Goal: Transaction & Acquisition: Purchase product/service

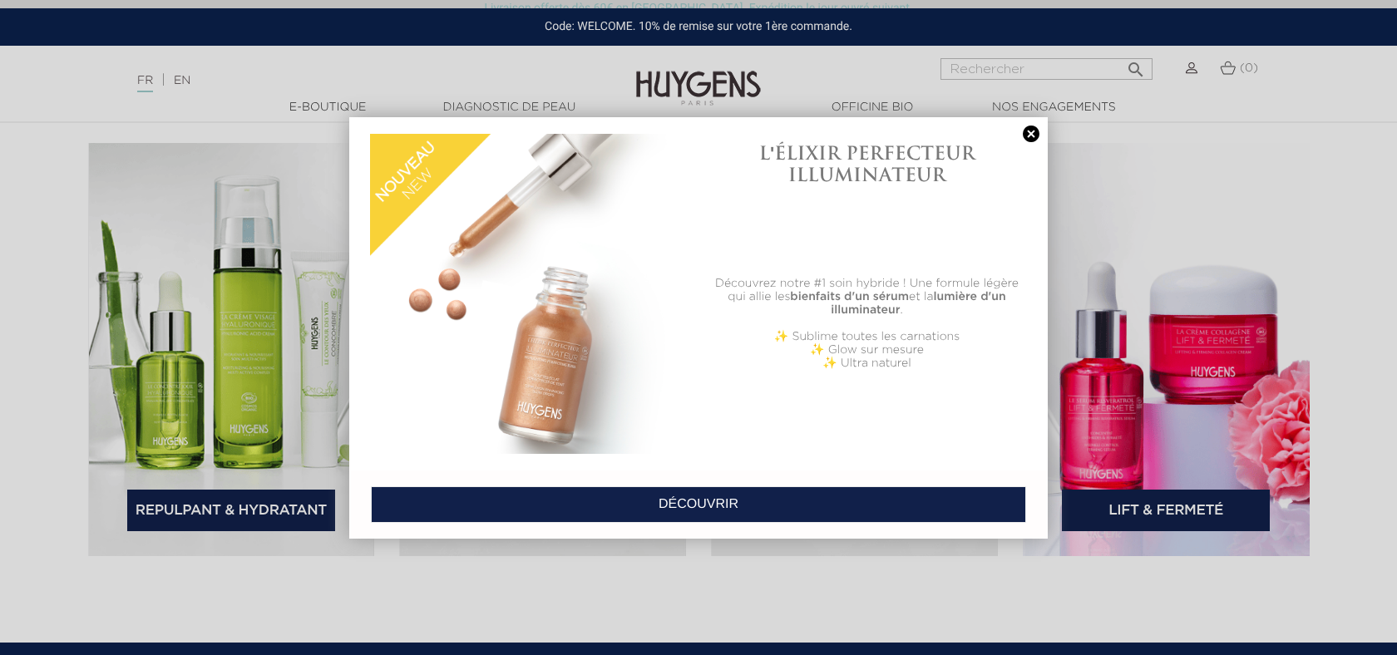
scroll to position [2454, 0]
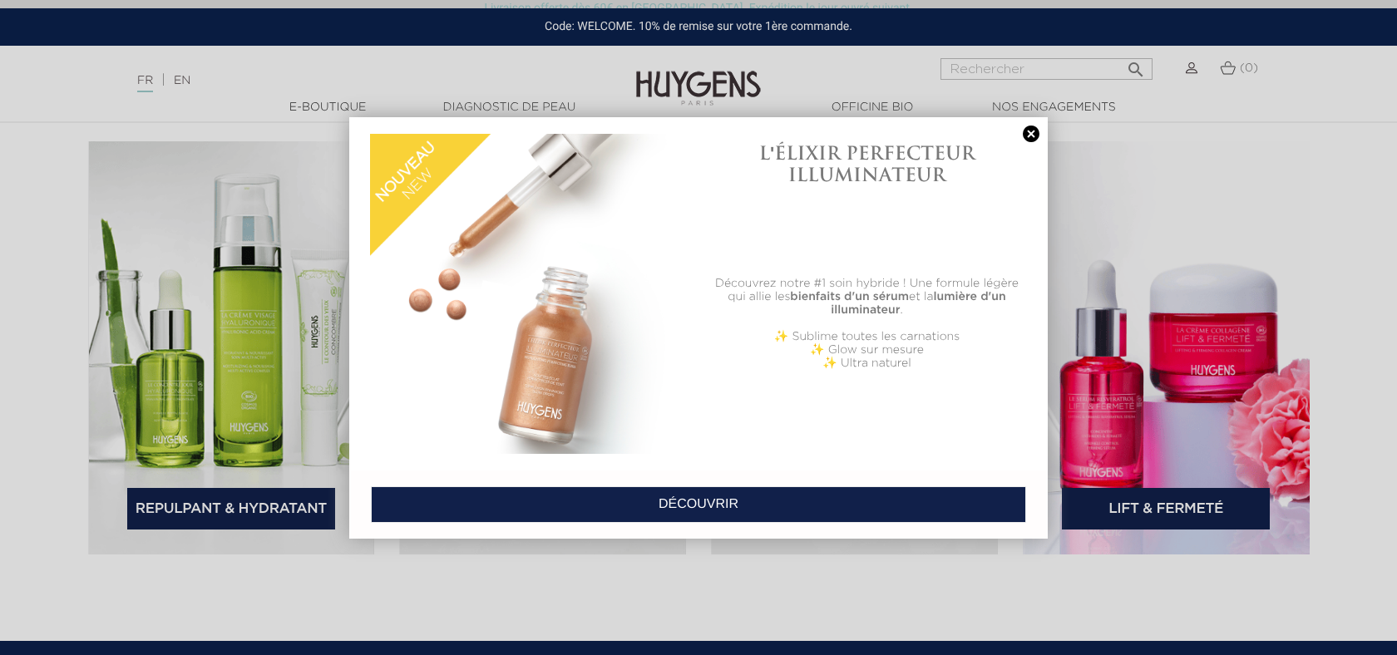
click at [1032, 136] on link at bounding box center [1030, 134] width 23 height 17
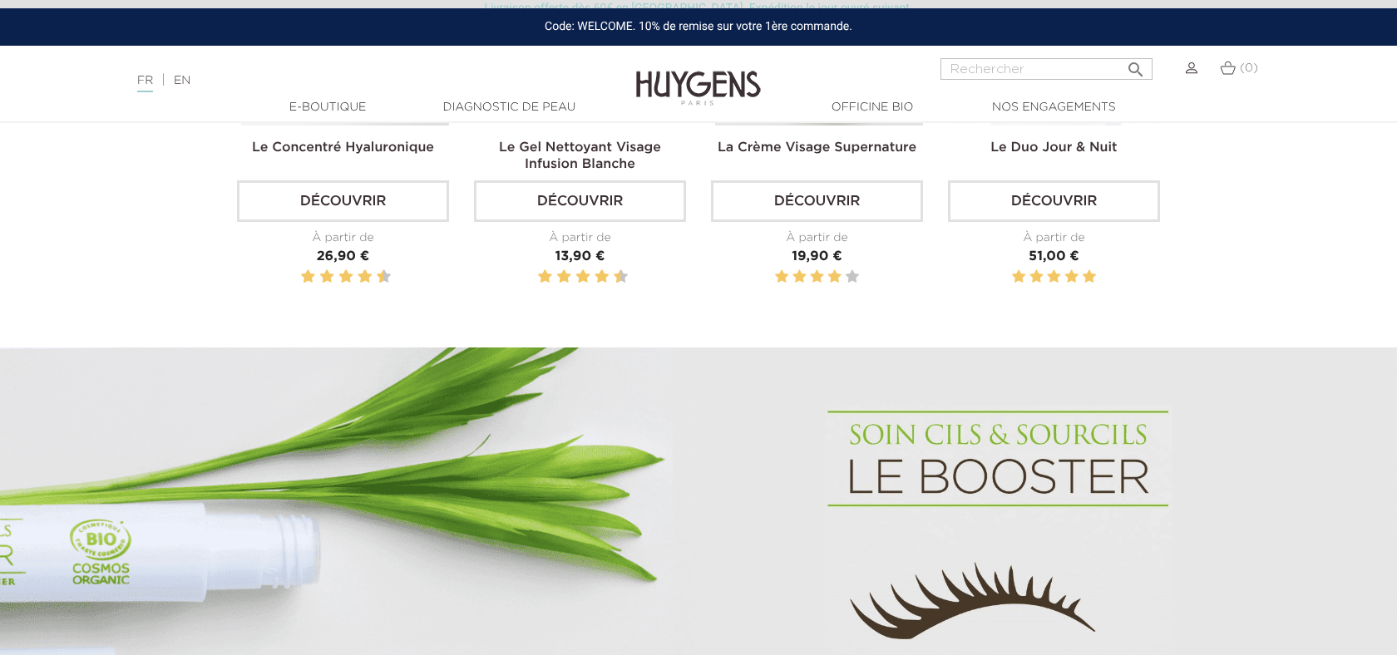
scroll to position [744, 0]
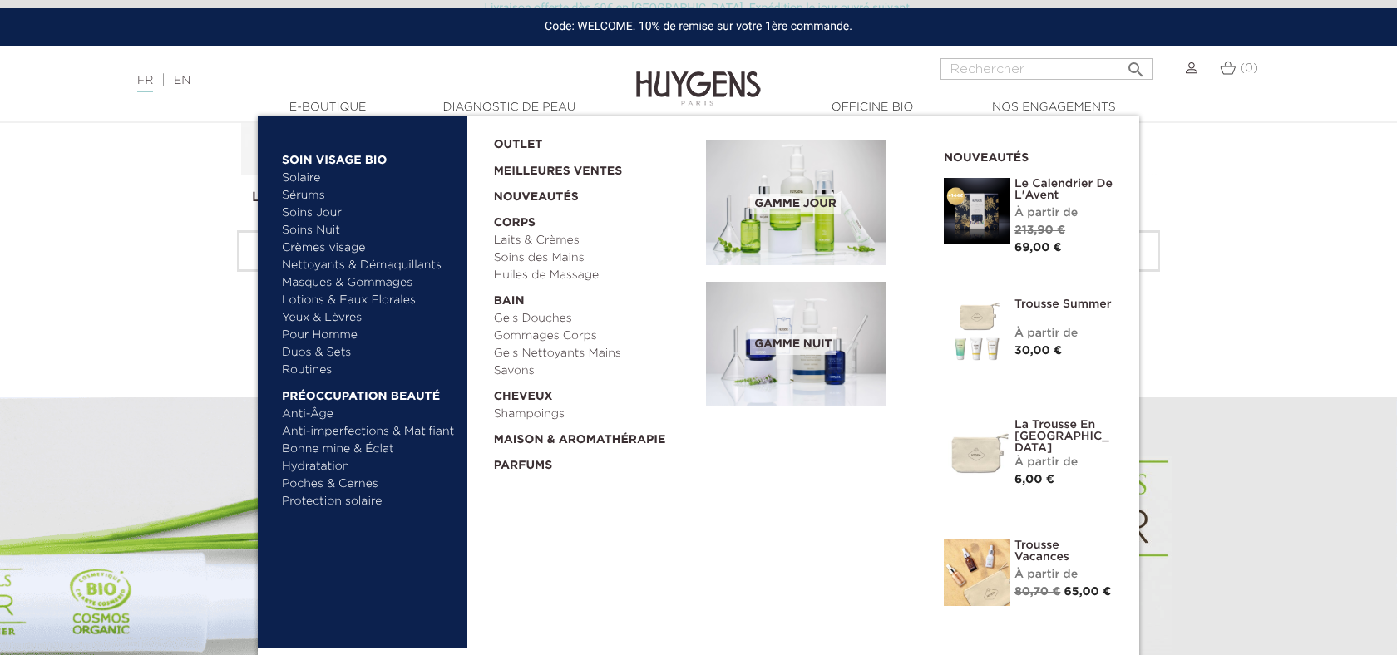
click at [326, 451] on link "Bonne mine & Éclat" at bounding box center [369, 449] width 174 height 17
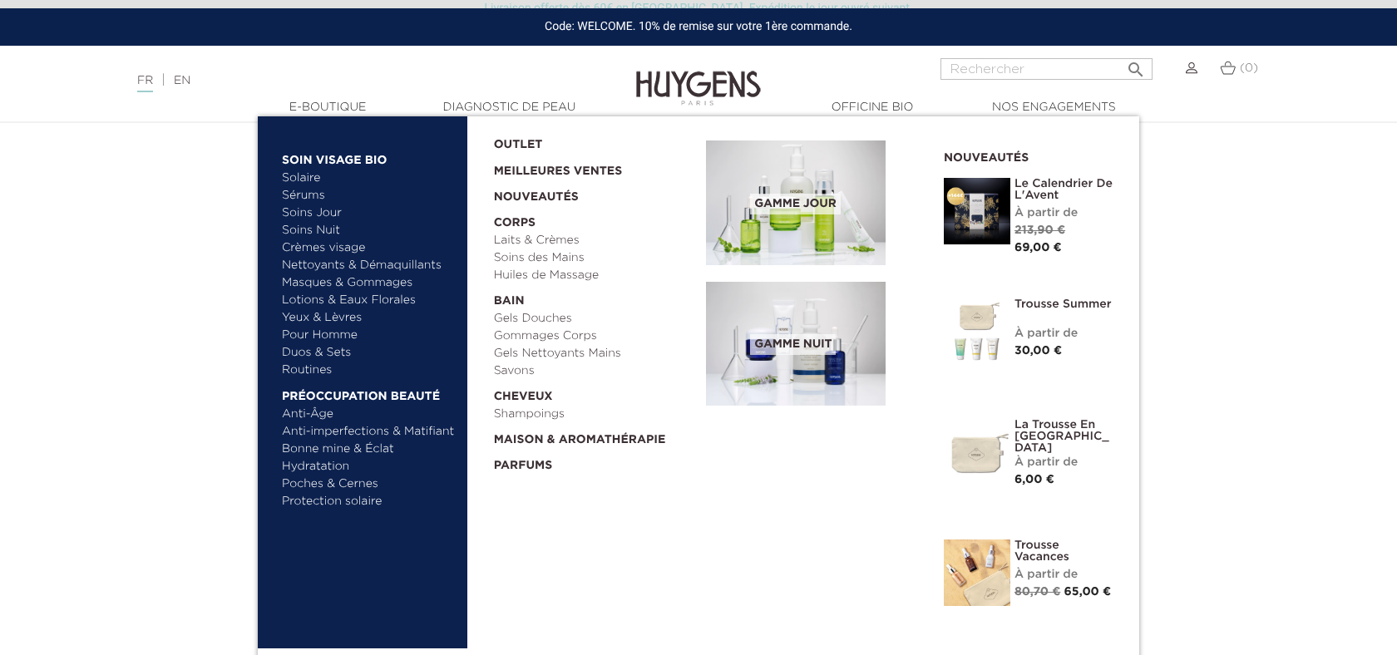
scroll to position [2955, 0]
click at [303, 177] on link "Solaire" at bounding box center [369, 178] width 174 height 17
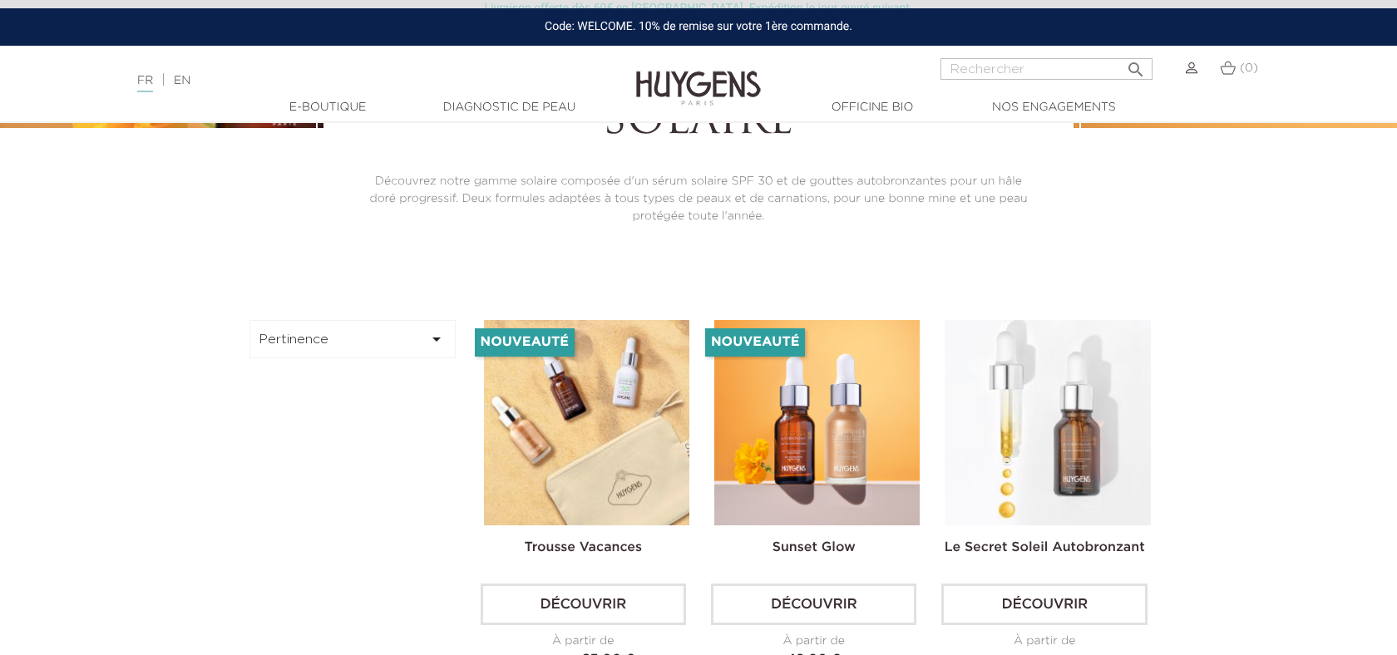
scroll to position [353, 0]
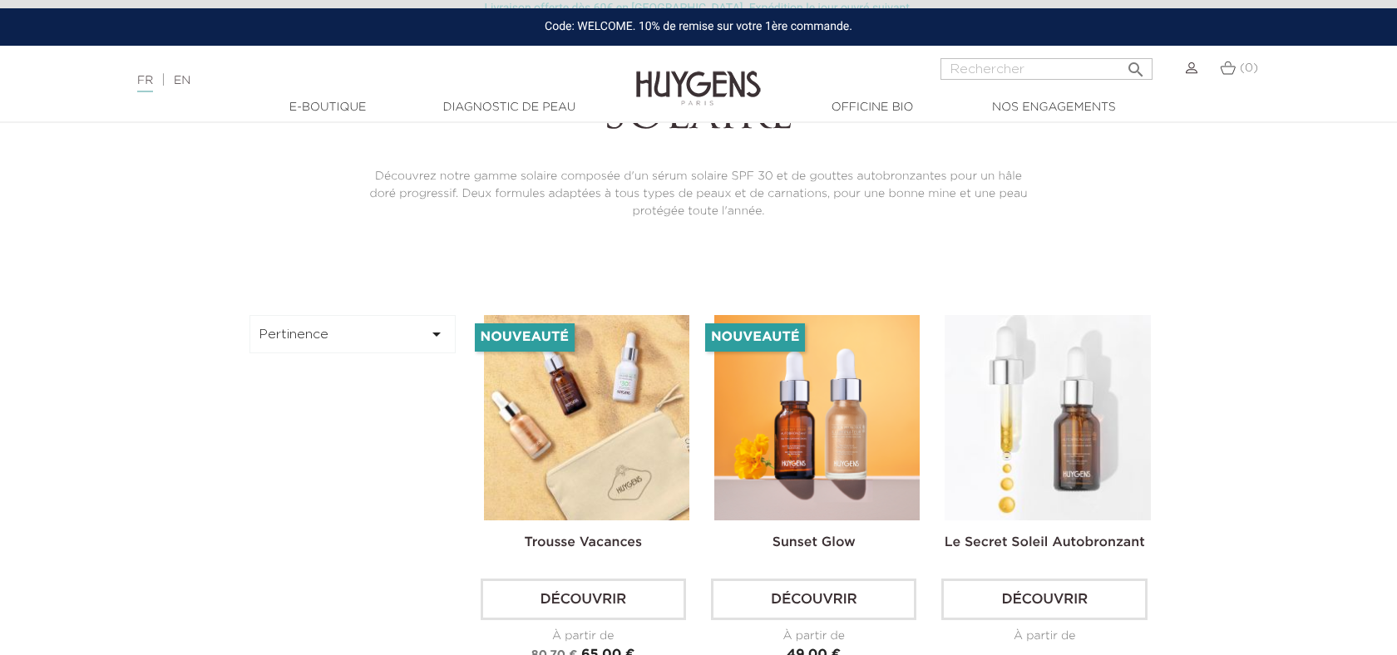
click at [1073, 477] on img at bounding box center [1047, 417] width 205 height 205
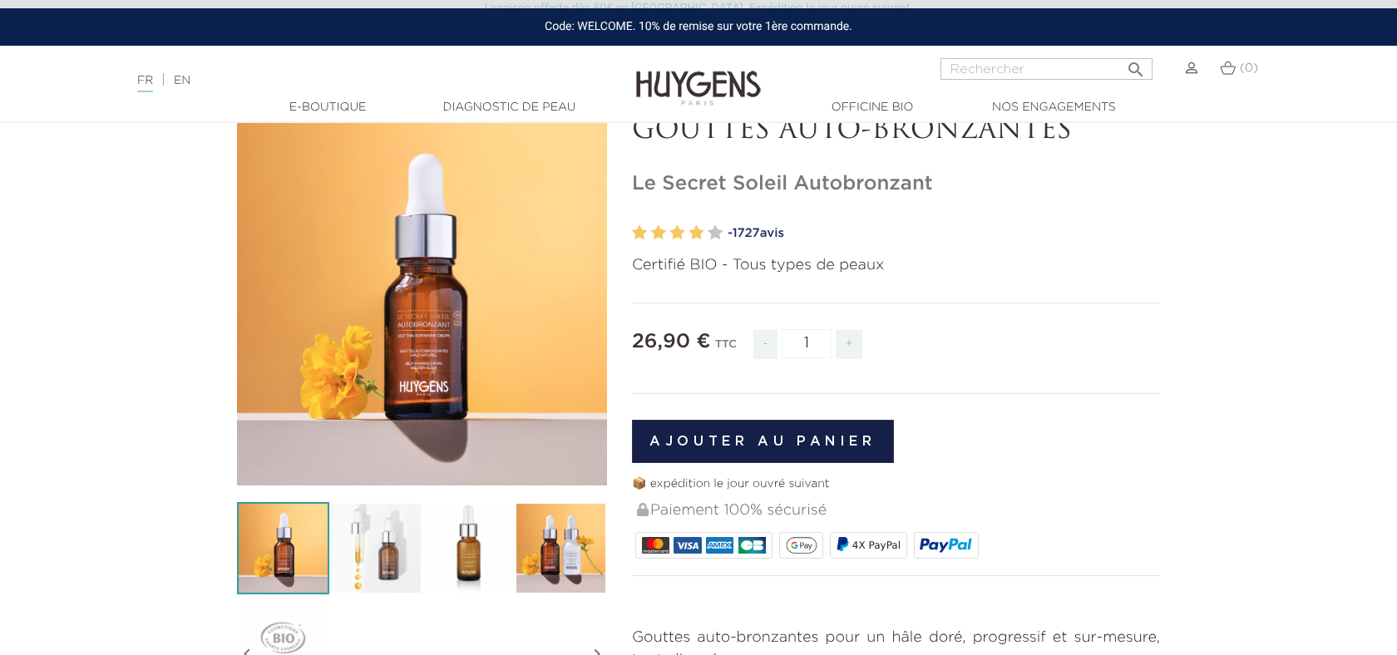
scroll to position [97, 0]
